Goal: Information Seeking & Learning: Learn about a topic

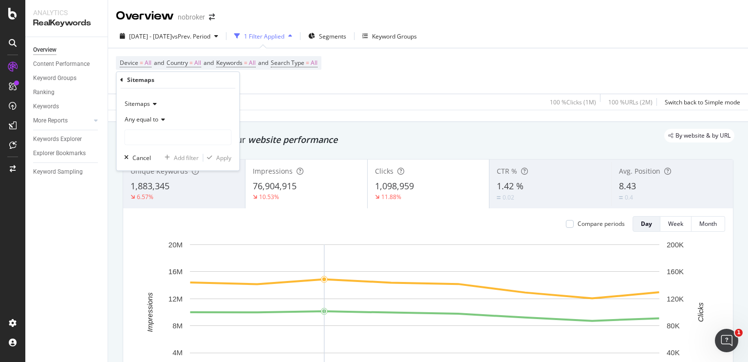
click at [153, 103] on icon at bounding box center [153, 104] width 7 height 6
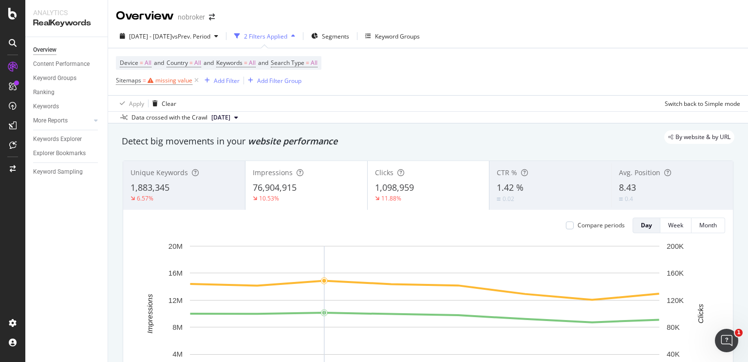
click at [271, 116] on div "Data crossed with the Crawl [DATE]" at bounding box center [428, 117] width 640 height 12
click at [196, 83] on icon at bounding box center [196, 81] width 8 height 10
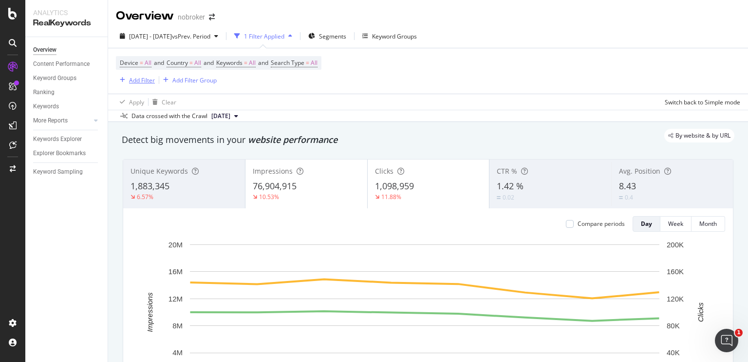
click at [146, 76] on div "Add Filter" at bounding box center [142, 80] width 26 height 8
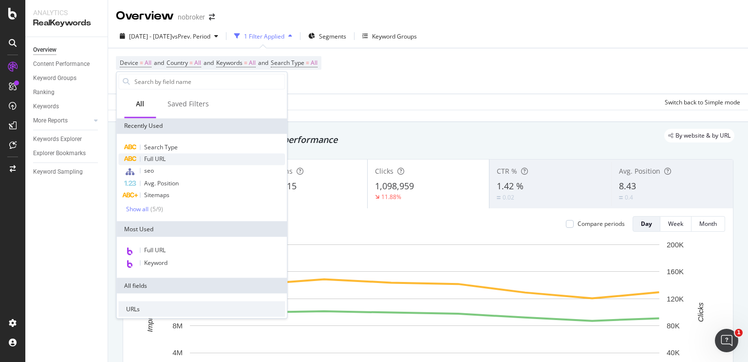
click at [163, 161] on span "Full URL" at bounding box center [154, 158] width 21 height 8
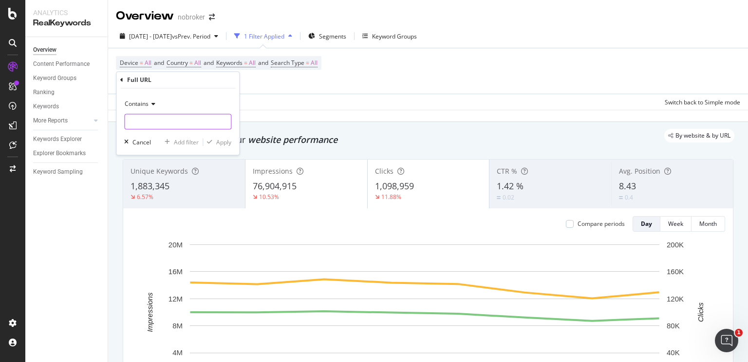
click at [147, 119] on input "text" at bounding box center [178, 122] width 106 height 16
paste input "[URL][DOMAIN_NAME]"
type input "[URL][DOMAIN_NAME]"
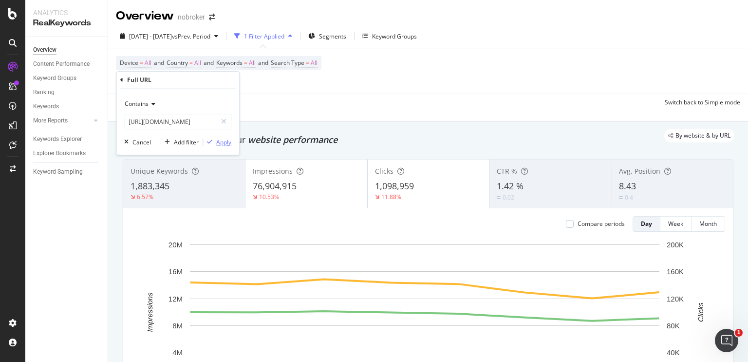
click at [227, 141] on div "Apply" at bounding box center [223, 142] width 15 height 8
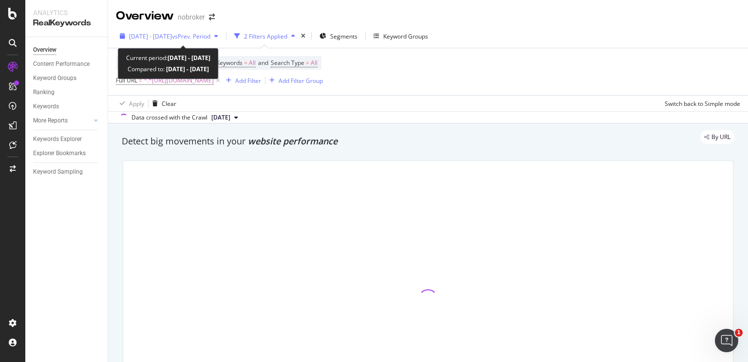
click at [172, 33] on span "[DATE] - [DATE]" at bounding box center [150, 36] width 43 height 8
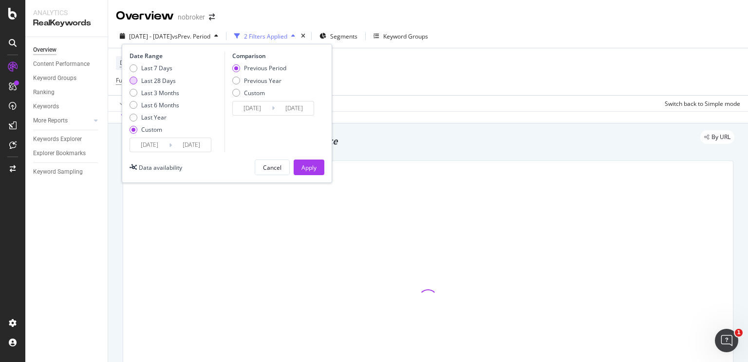
click at [136, 76] on div "Last 7 Days Last 28 Days Last 3 Months Last 6 Months Last Year Custom" at bounding box center [155, 101] width 50 height 74
click at [133, 77] on div "Last 28 Days" at bounding box center [134, 80] width 8 height 8
type input "[DATE]"
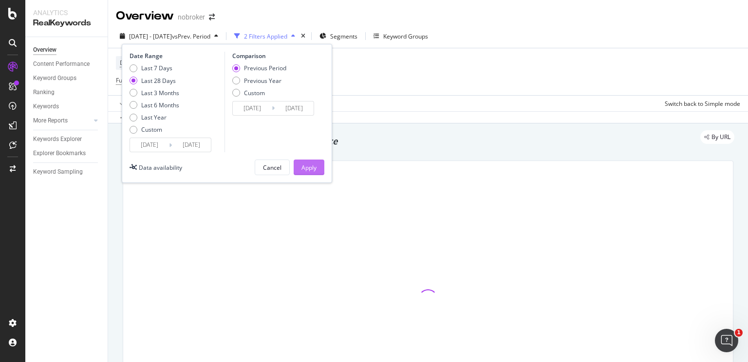
click at [302, 167] on div "Apply" at bounding box center [309, 167] width 15 height 8
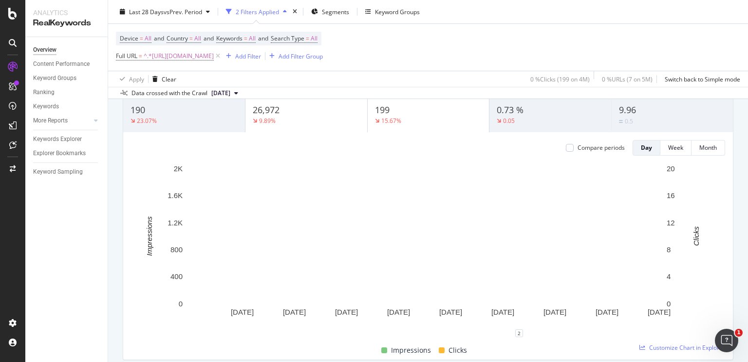
scroll to position [60, 0]
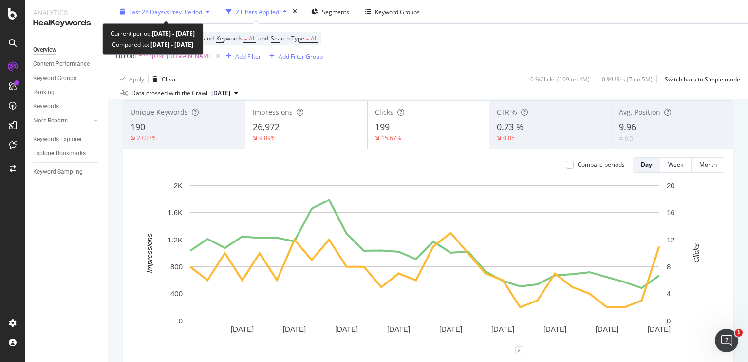
click at [150, 15] on span "Last 28 Days" at bounding box center [146, 11] width 35 height 8
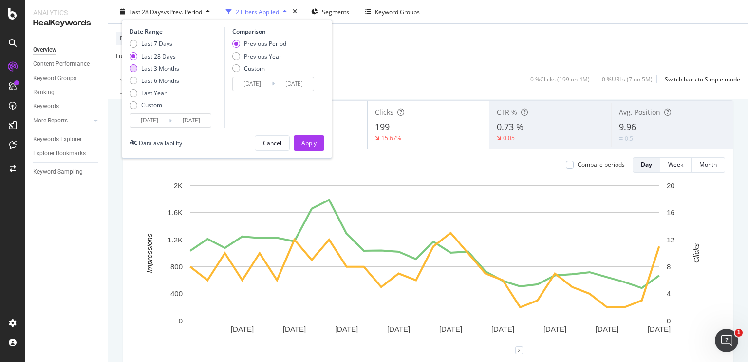
click at [136, 70] on div "Last 3 Months" at bounding box center [134, 68] width 8 height 8
type input "[DATE]"
click at [306, 138] on div "Apply" at bounding box center [309, 142] width 15 height 8
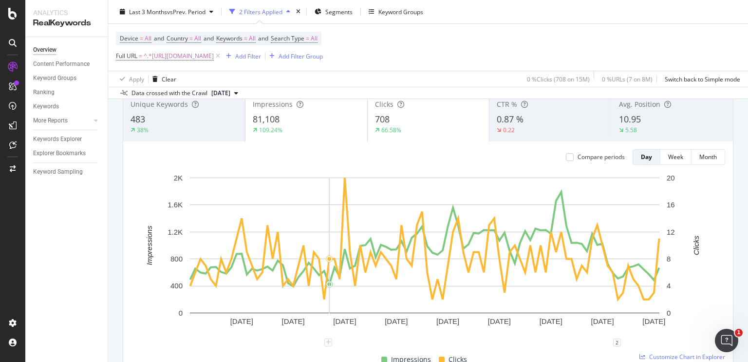
scroll to position [68, 0]
click at [280, 131] on div "109.24%" at bounding box center [270, 130] width 23 height 8
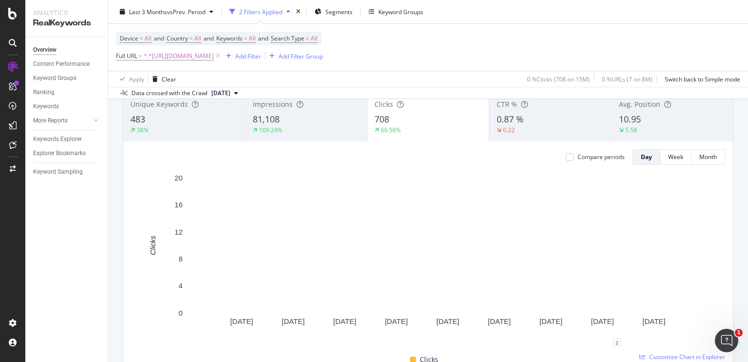
scroll to position [0, 0]
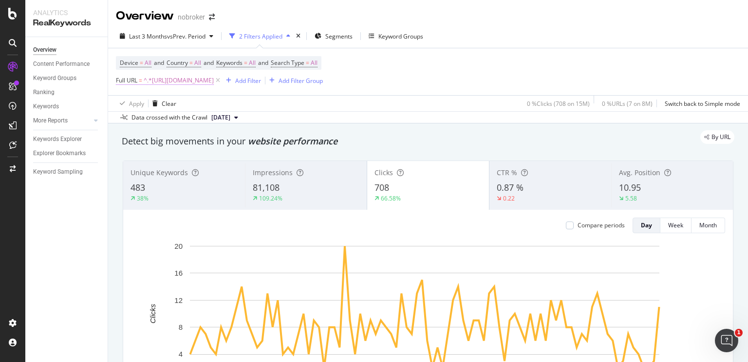
click at [214, 83] on span "^.*[URL][DOMAIN_NAME]" at bounding box center [179, 81] width 70 height 14
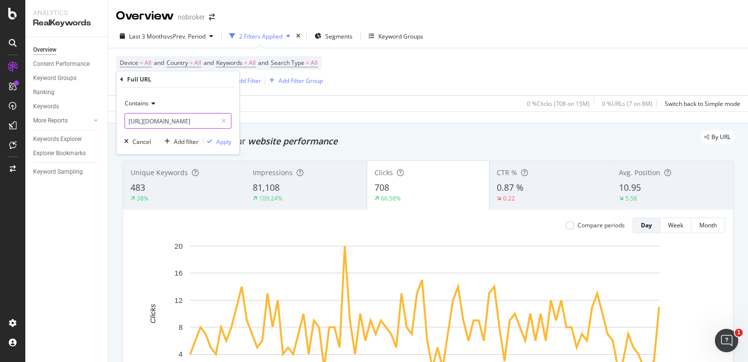
click at [147, 117] on input "[URL][DOMAIN_NAME]" at bounding box center [171, 121] width 92 height 16
paste input "how-to-clean-bathroom-tiles"
type input "[URL][DOMAIN_NAME]"
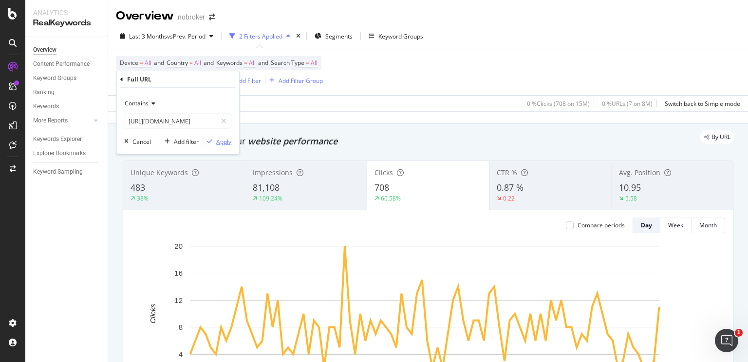
click at [220, 143] on div "Apply" at bounding box center [223, 141] width 15 height 8
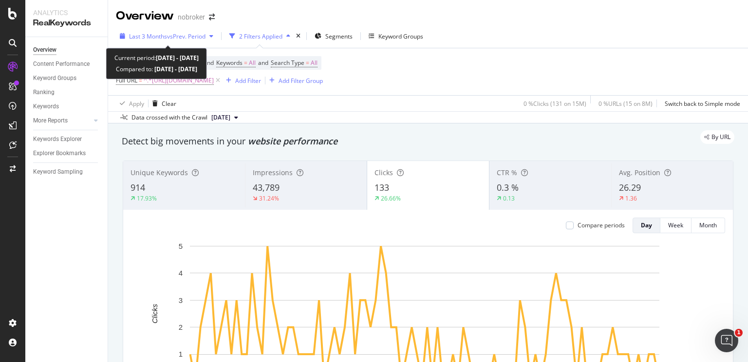
click at [191, 38] on span "vs Prev. Period" at bounding box center [186, 36] width 38 height 8
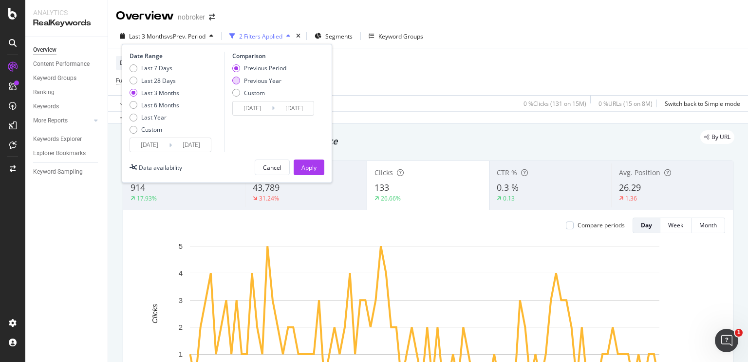
click at [237, 84] on div "Previous Year" at bounding box center [259, 80] width 54 height 8
type input "[DATE]"
click at [305, 166] on div "Apply" at bounding box center [309, 167] width 15 height 8
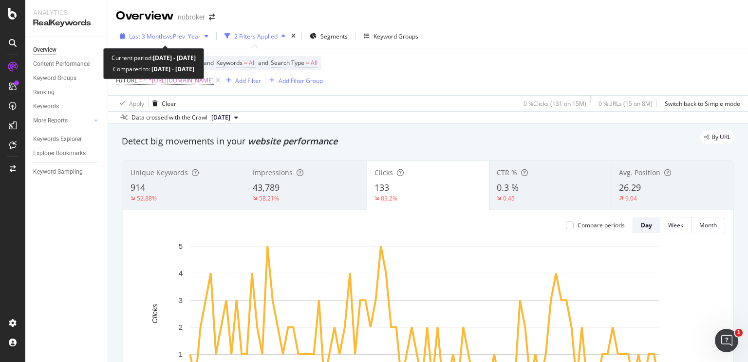
click at [150, 35] on span "Last 3 Months" at bounding box center [148, 36] width 38 height 8
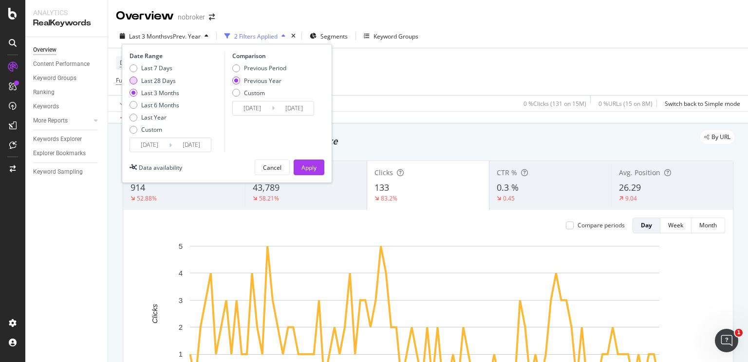
click at [132, 82] on div "Last 28 Days" at bounding box center [134, 80] width 8 height 8
type input "[DATE]"
click at [303, 165] on div "Apply" at bounding box center [309, 167] width 15 height 8
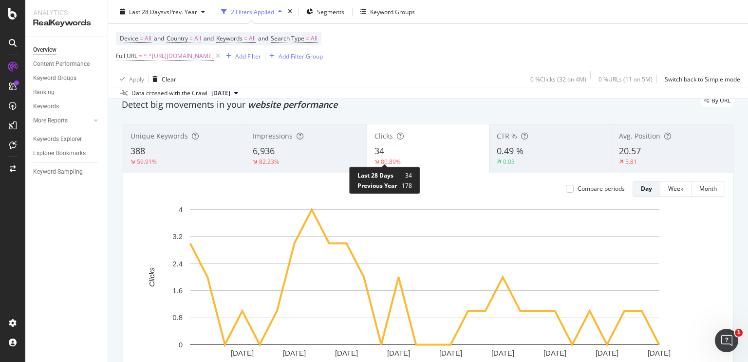
scroll to position [39, 0]
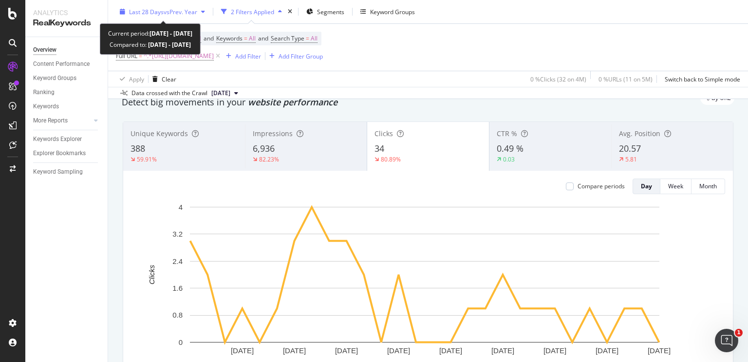
click at [165, 15] on span "vs Prev. Year" at bounding box center [181, 11] width 34 height 8
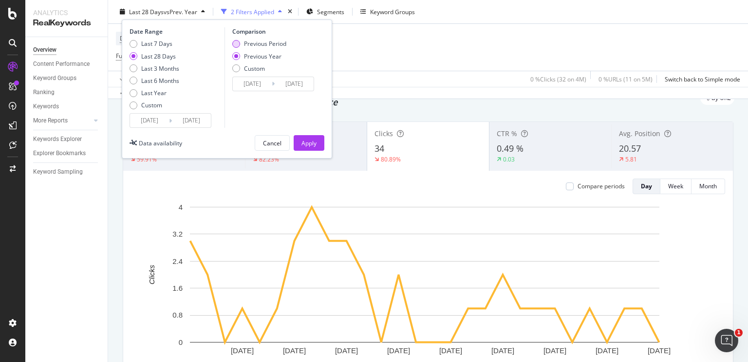
click at [240, 42] on div "Previous Period" at bounding box center [236, 44] width 8 height 8
type input "[DATE]"
click at [308, 136] on div "Apply" at bounding box center [309, 142] width 15 height 15
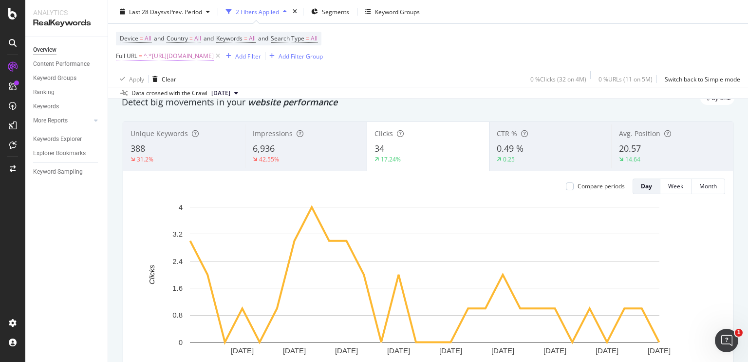
click at [214, 61] on span "^.*[URL][DOMAIN_NAME]" at bounding box center [179, 56] width 70 height 14
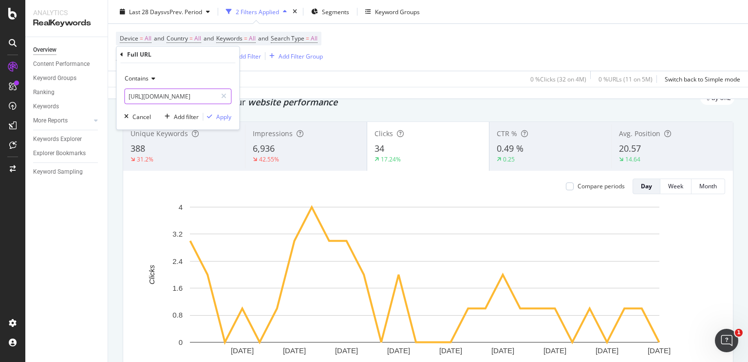
click at [151, 96] on input "[URL][DOMAIN_NAME]" at bounding box center [171, 97] width 92 height 16
click at [156, 83] on div "Contains" at bounding box center [177, 79] width 107 height 16
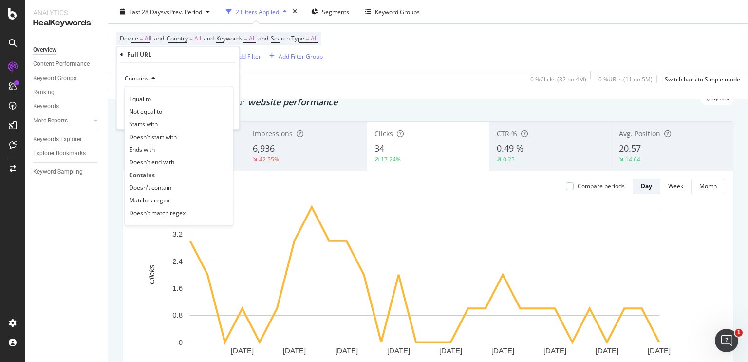
click at [199, 72] on div "Contains" at bounding box center [177, 79] width 107 height 16
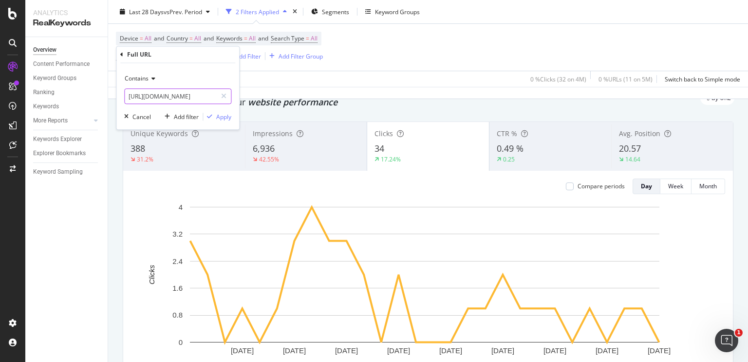
click at [171, 94] on input "[URL][DOMAIN_NAME]" at bounding box center [171, 97] width 92 height 16
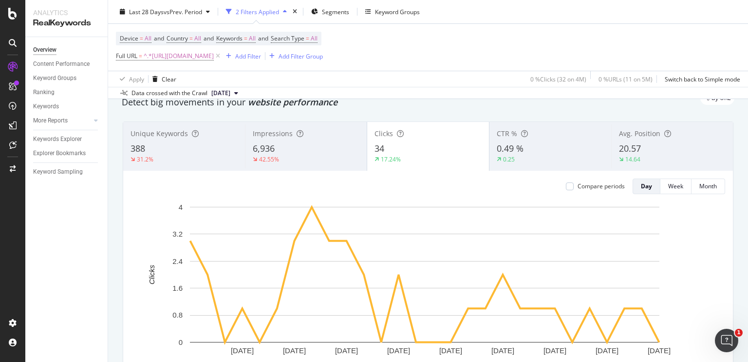
click at [288, 85] on div "Apply Clear 0 % Clicks ( 32 on 4M ) 0 % URLs ( 11 on 5M ) Switch back to Simple…" at bounding box center [428, 79] width 640 height 16
click at [214, 58] on span "^.*[URL][DOMAIN_NAME]" at bounding box center [179, 56] width 70 height 14
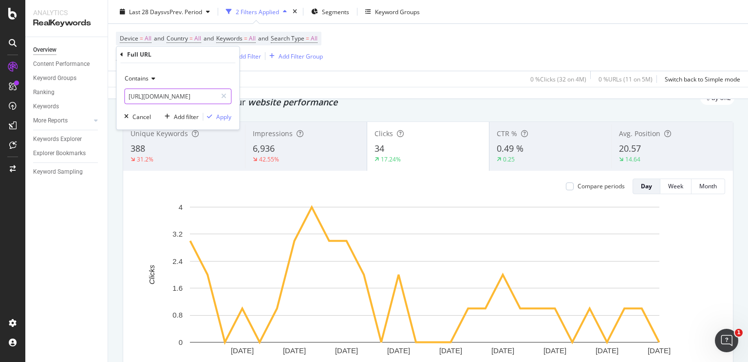
click at [174, 101] on input "[URL][DOMAIN_NAME]" at bounding box center [171, 97] width 92 height 16
click at [222, 56] on icon at bounding box center [218, 56] width 8 height 10
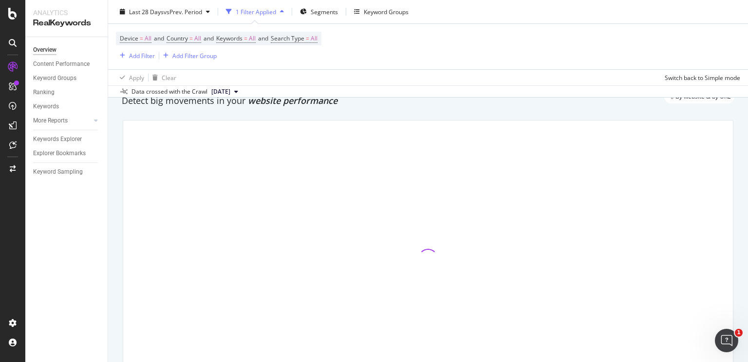
scroll to position [38, 0]
click at [138, 57] on div "Add Filter" at bounding box center [142, 55] width 26 height 8
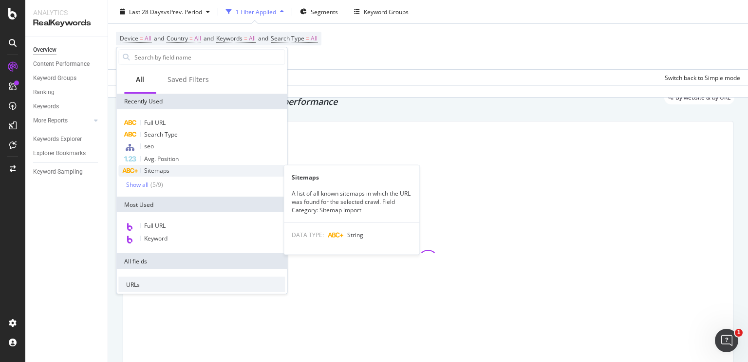
click at [157, 167] on span "Sitemaps" at bounding box center [156, 170] width 25 height 8
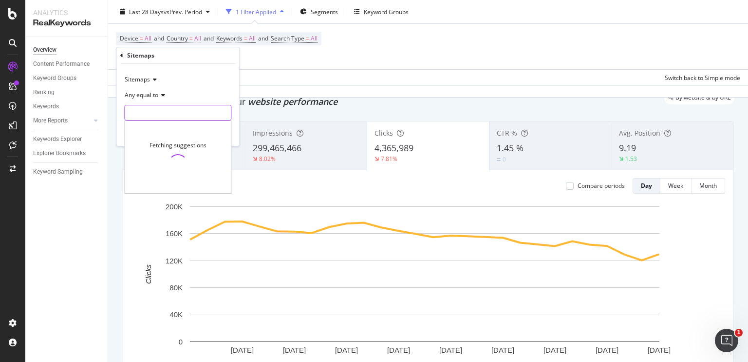
click at [167, 116] on input "text" at bounding box center [178, 113] width 106 height 16
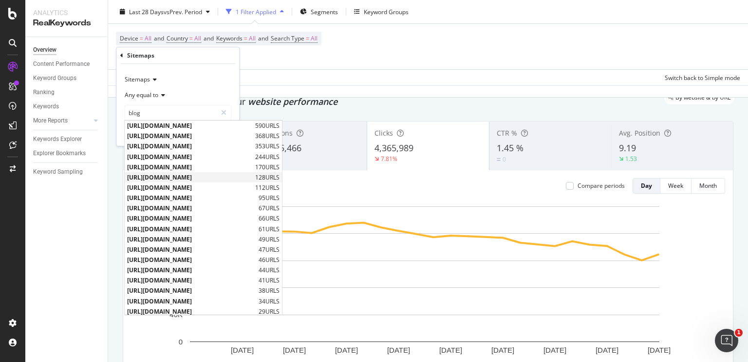
click at [231, 175] on span "[URL][DOMAIN_NAME]" at bounding box center [190, 177] width 126 height 8
type input "[URL][DOMAIN_NAME]"
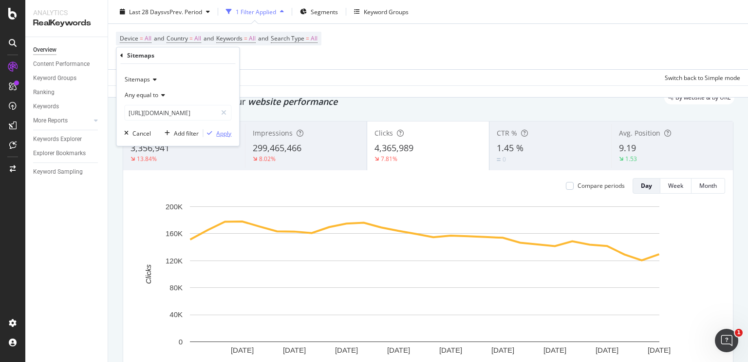
click at [214, 134] on div "button" at bounding box center [209, 133] width 13 height 6
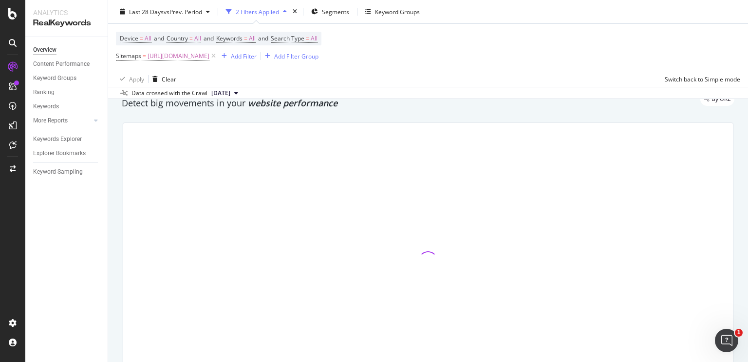
scroll to position [39, 0]
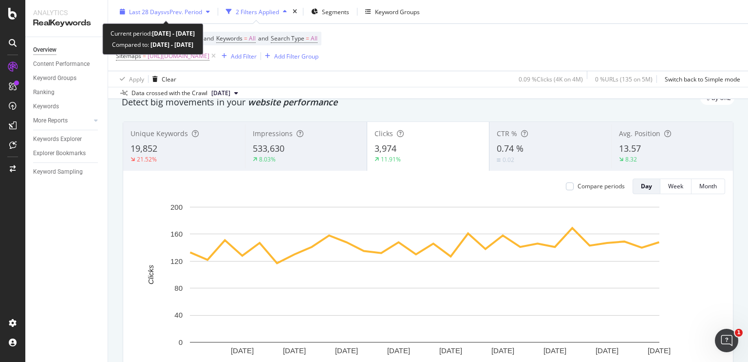
click at [164, 8] on span "vs Prev. Period" at bounding box center [183, 11] width 38 height 8
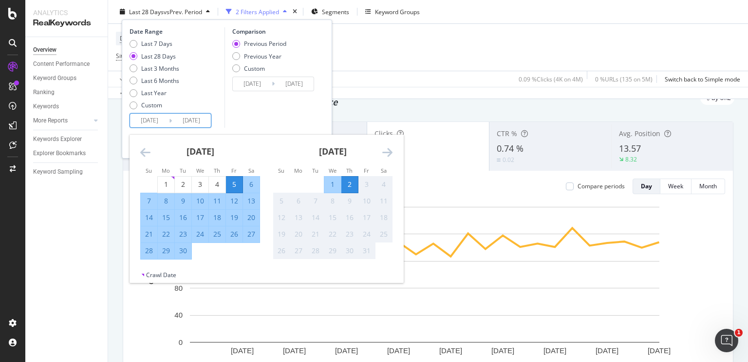
click at [157, 117] on input "[DATE]" at bounding box center [149, 121] width 39 height 14
click at [163, 186] on div "1" at bounding box center [166, 184] width 17 height 10
type input "[DATE]"
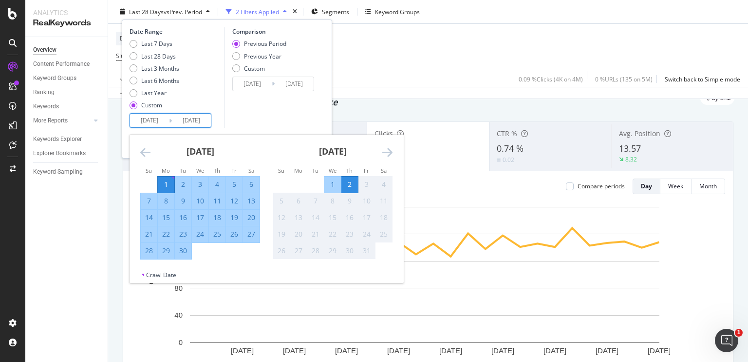
click at [192, 253] on td "Calendar" at bounding box center [200, 250] width 17 height 17
click at [184, 251] on div "30" at bounding box center [183, 251] width 17 height 10
type input "[DATE]"
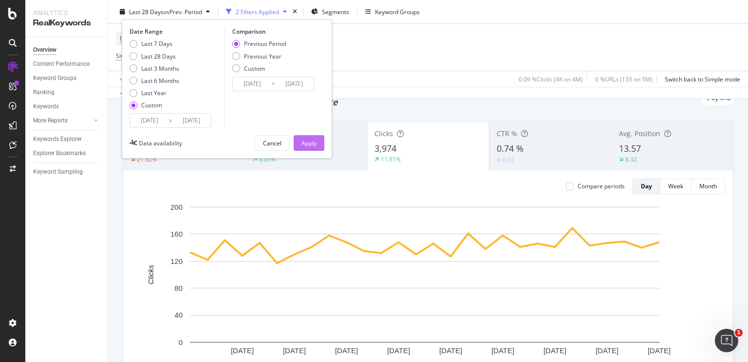
click at [310, 148] on div "Apply" at bounding box center [309, 142] width 15 height 15
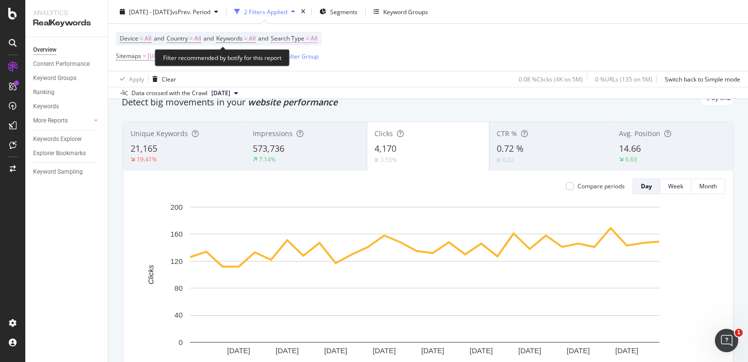
click at [318, 38] on span "All" at bounding box center [314, 39] width 7 height 14
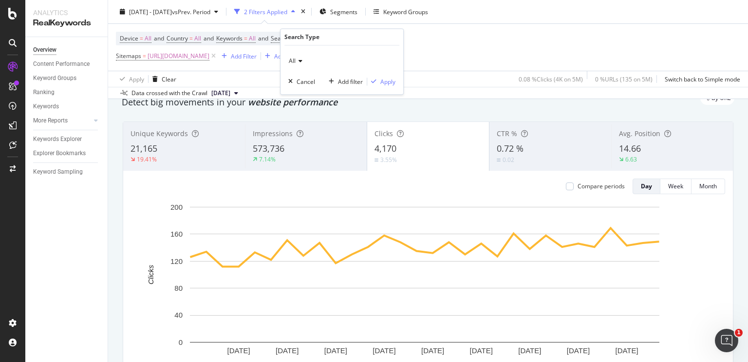
drag, startPoint x: 301, startPoint y: 57, endPoint x: 300, endPoint y: 64, distance: 7.4
click at [300, 64] on div "All" at bounding box center [341, 62] width 107 height 16
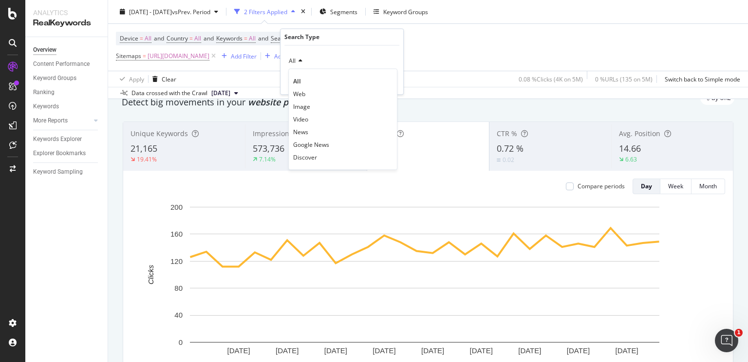
click at [300, 64] on div "All" at bounding box center [341, 62] width 107 height 16
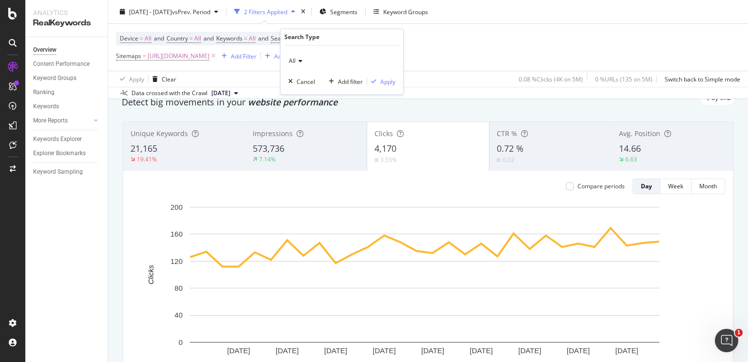
click at [300, 64] on div "All" at bounding box center [341, 62] width 107 height 16
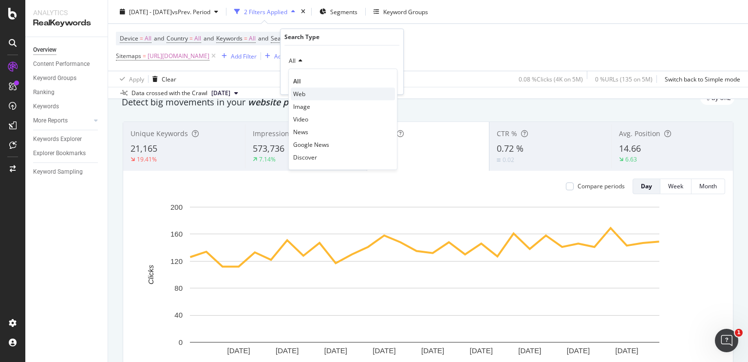
click at [302, 90] on span "Web" at bounding box center [299, 94] width 12 height 8
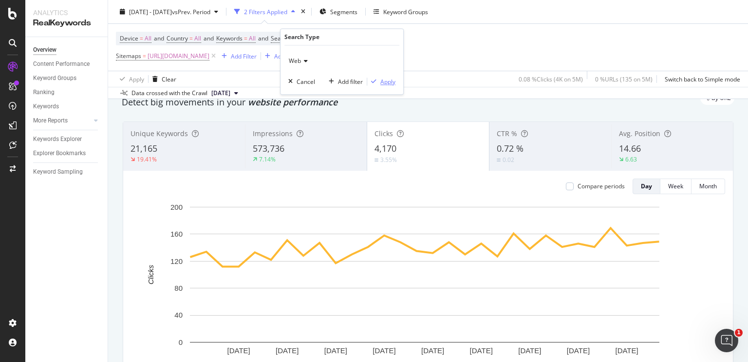
click at [389, 77] on div "Apply" at bounding box center [388, 81] width 15 height 8
